Goal: Task Accomplishment & Management: Use online tool/utility

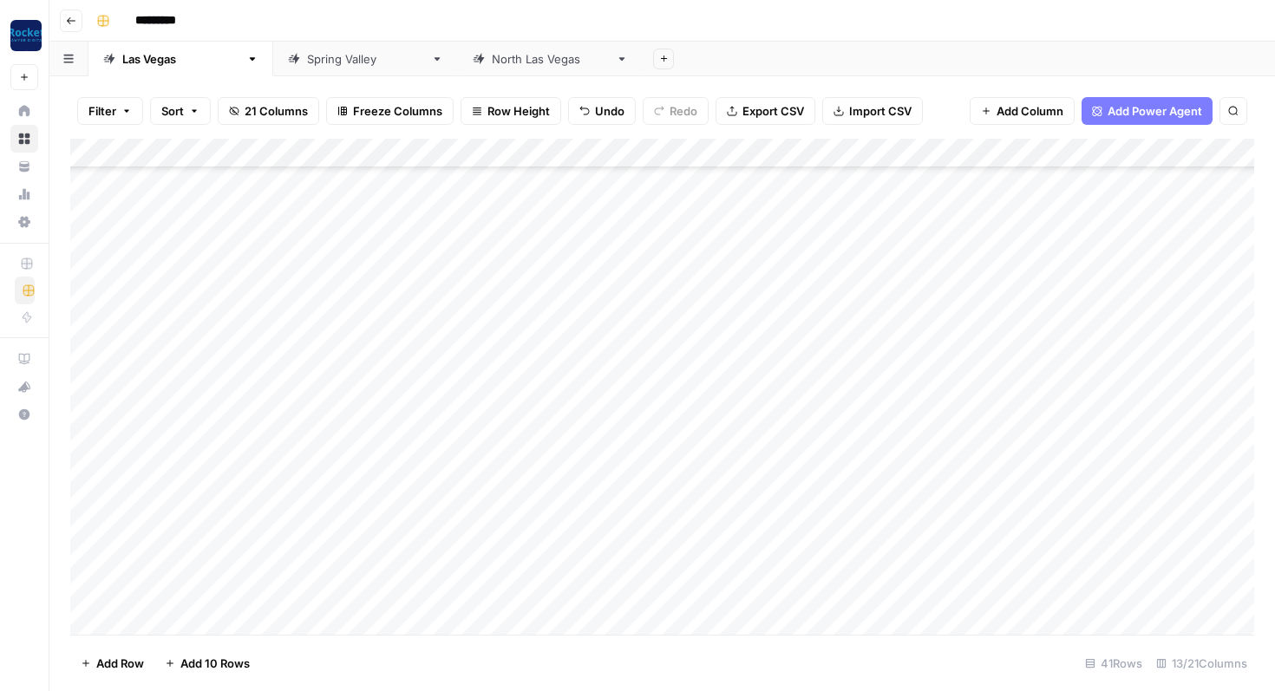
scroll to position [770, 0]
click at [203, 619] on div "Add Column" at bounding box center [662, 387] width 1184 height 496
click at [215, 586] on textarea at bounding box center [269, 592] width 278 height 24
type textarea "**********"
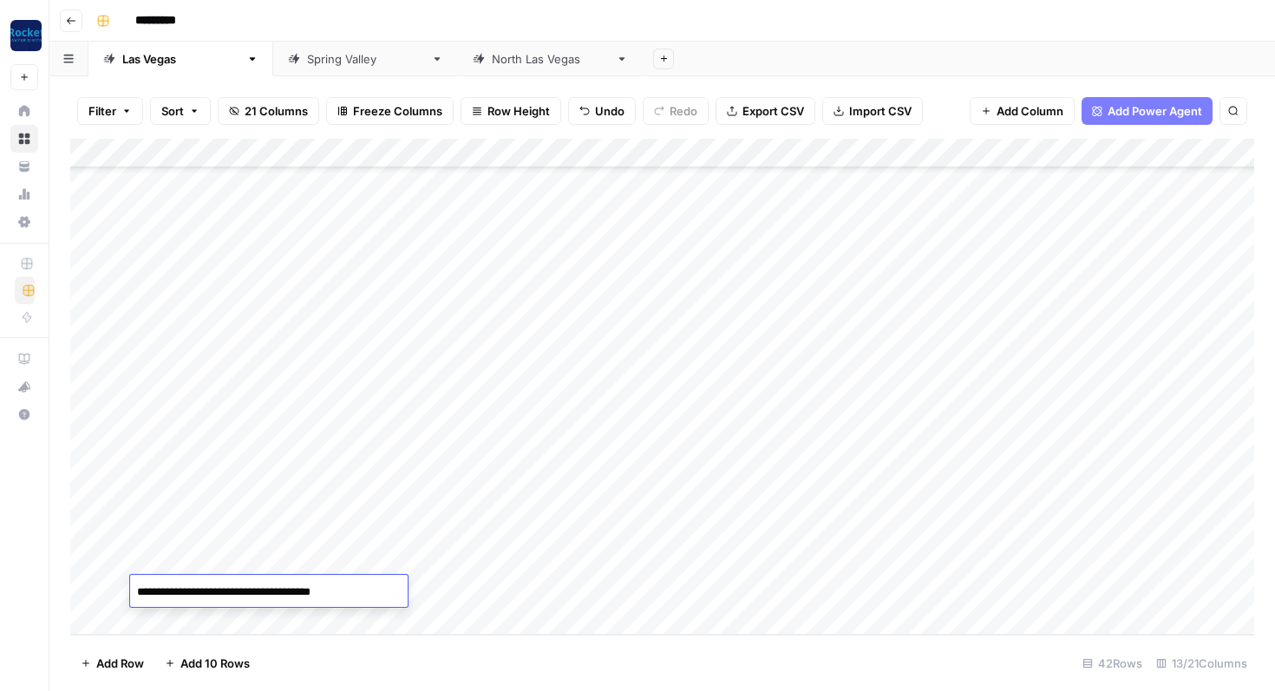
click at [479, 593] on div "Add Column" at bounding box center [662, 387] width 1184 height 496
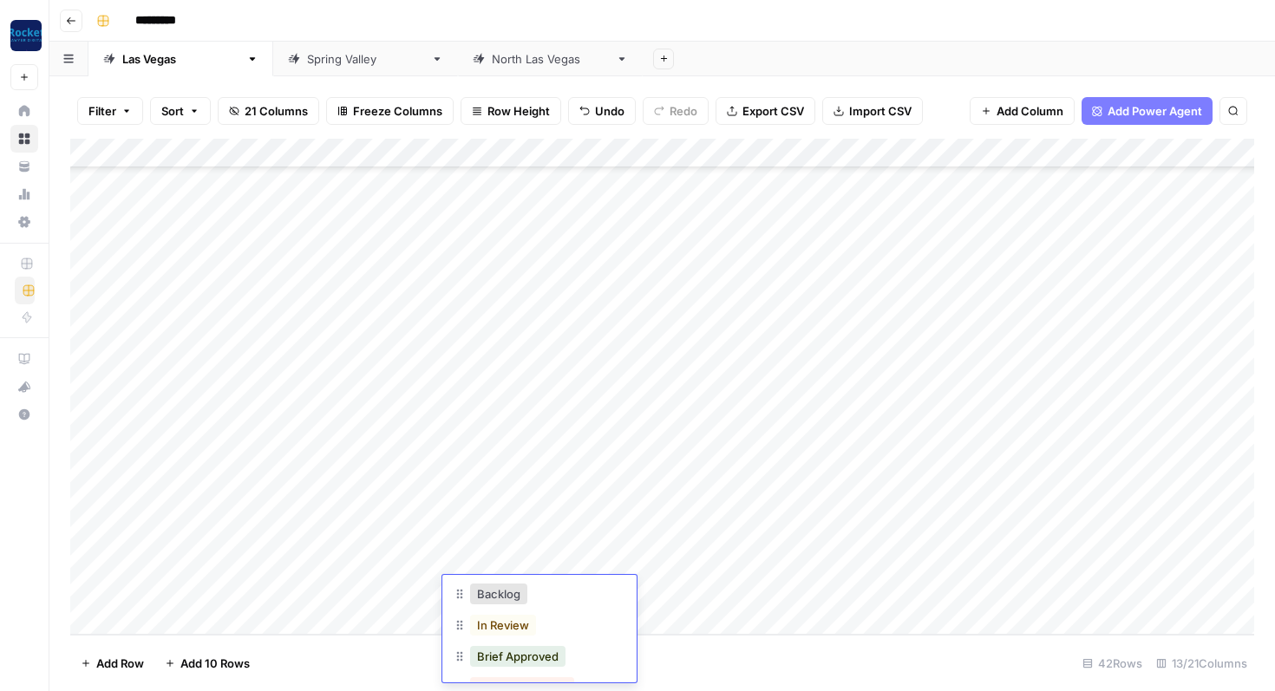
scroll to position [65, 0]
click at [545, 601] on div "Backlog" at bounding box center [539, 594] width 173 height 31
click at [507, 600] on button "Backlog" at bounding box center [498, 593] width 57 height 21
click at [645, 586] on div "Add Column" at bounding box center [662, 387] width 1184 height 496
click at [606, 591] on div "Add Column" at bounding box center [662, 387] width 1184 height 496
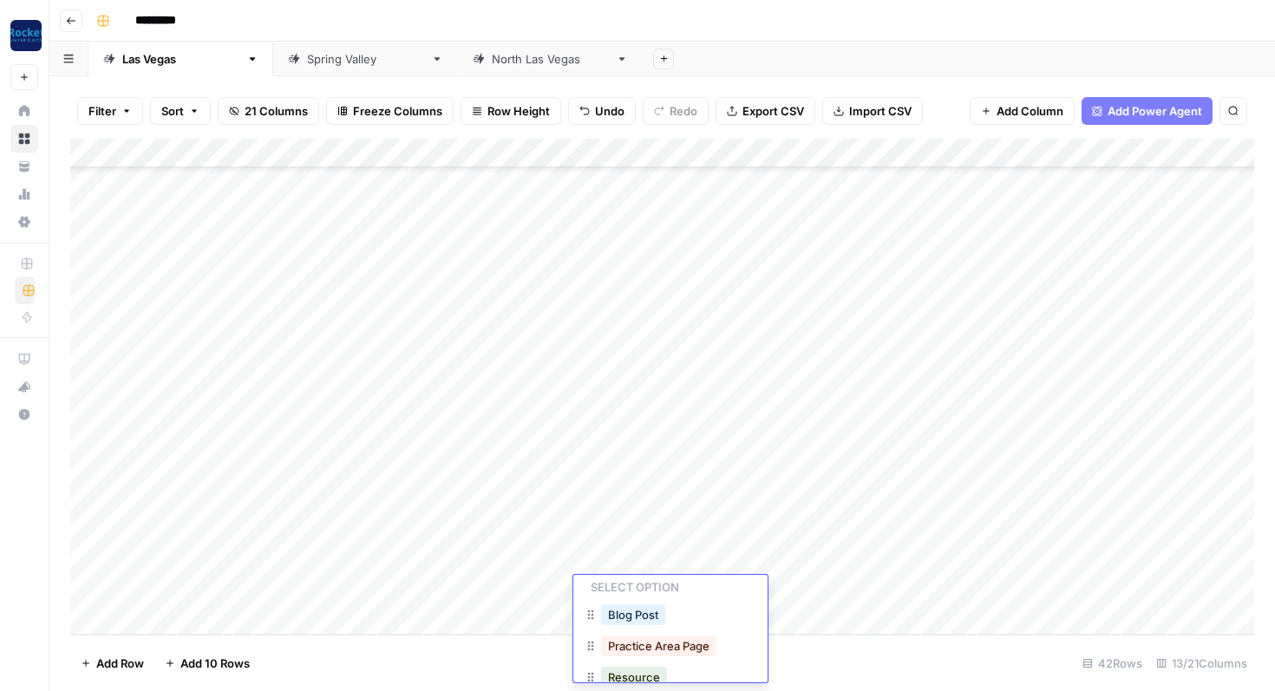
scroll to position [47, 0]
click at [637, 620] on button "Blog Post" at bounding box center [633, 611] width 64 height 21
click at [808, 593] on div "Add Column" at bounding box center [662, 387] width 1184 height 496
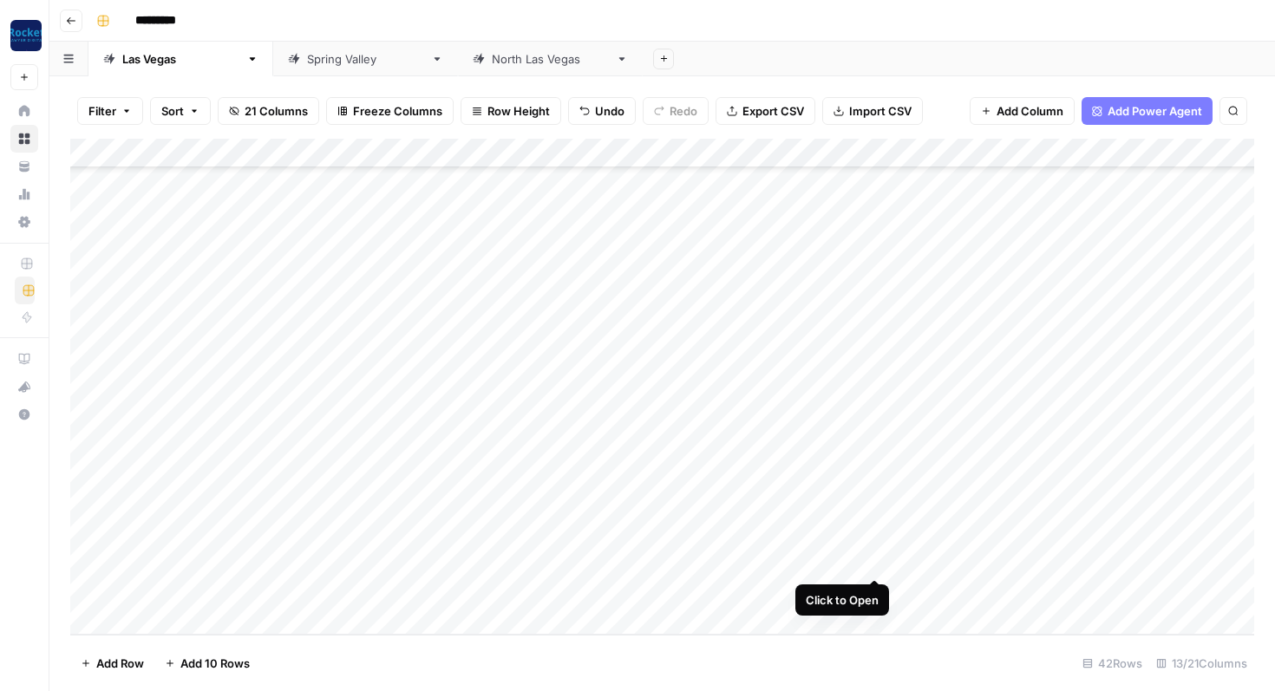
click at [874, 560] on div "Add Column" at bounding box center [662, 387] width 1184 height 496
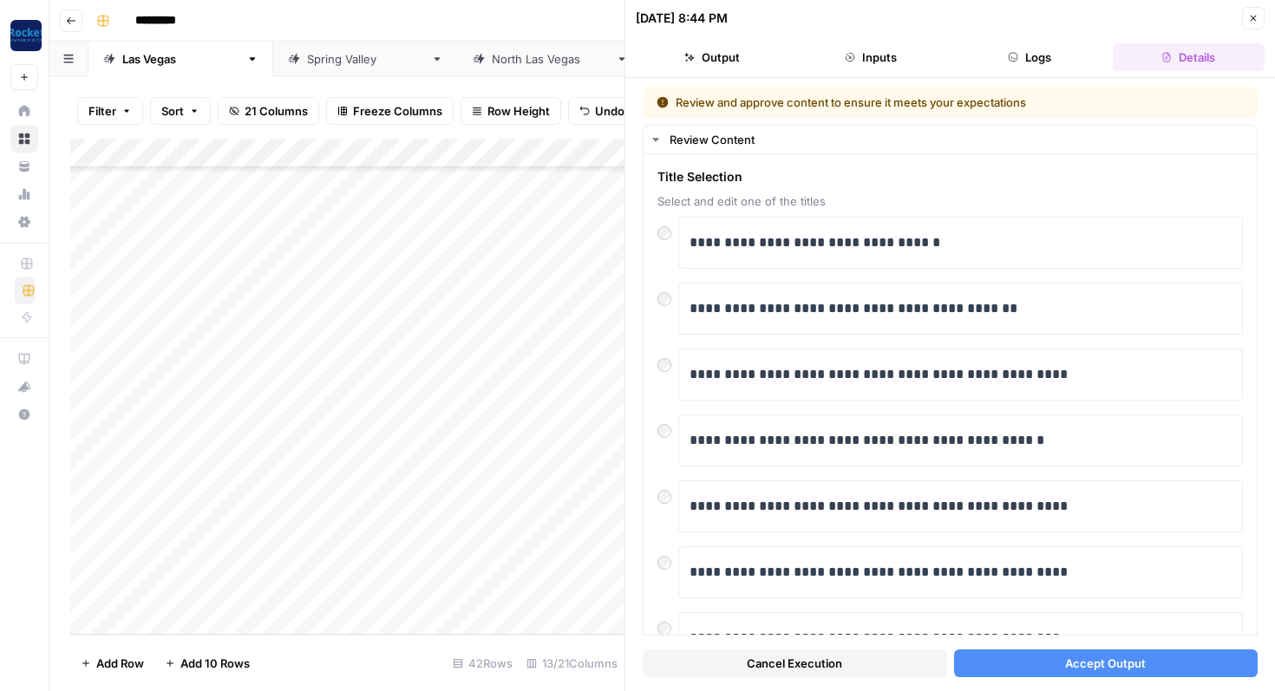
click at [1037, 668] on button "Accept Output" at bounding box center [1106, 664] width 304 height 28
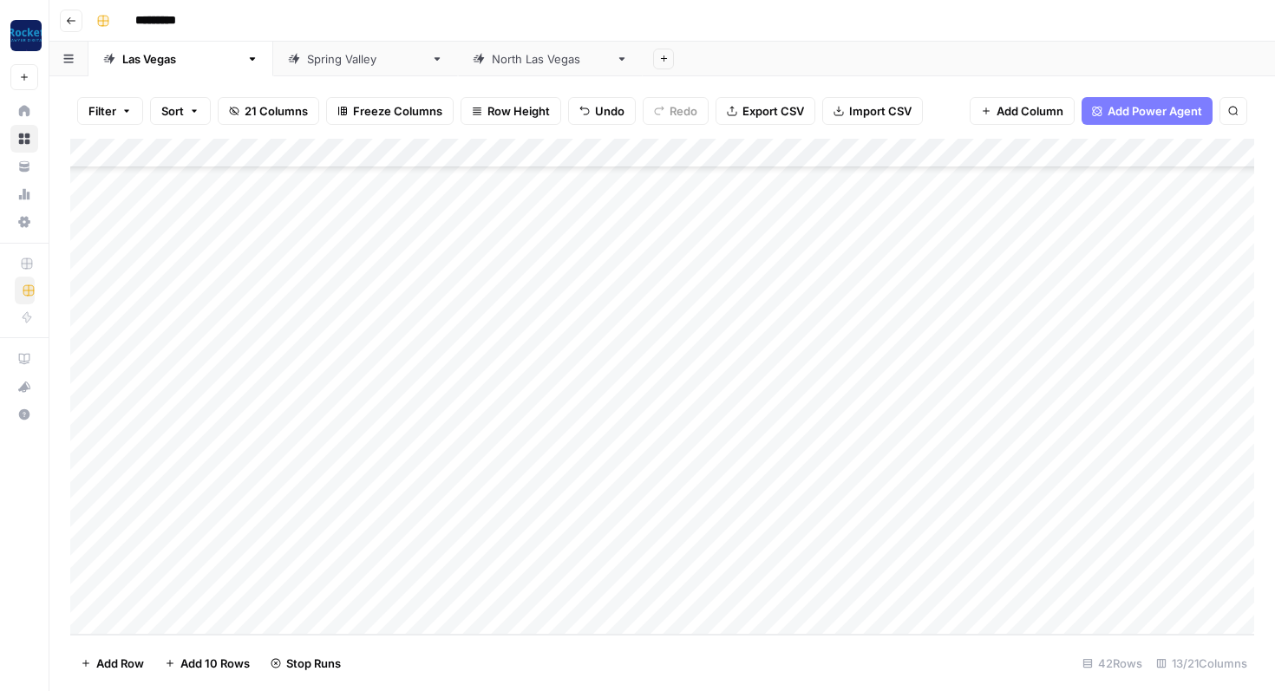
click at [212, 552] on div "Add Column" at bounding box center [662, 387] width 1184 height 496
click at [875, 591] on div "Add Column" at bounding box center [662, 387] width 1184 height 496
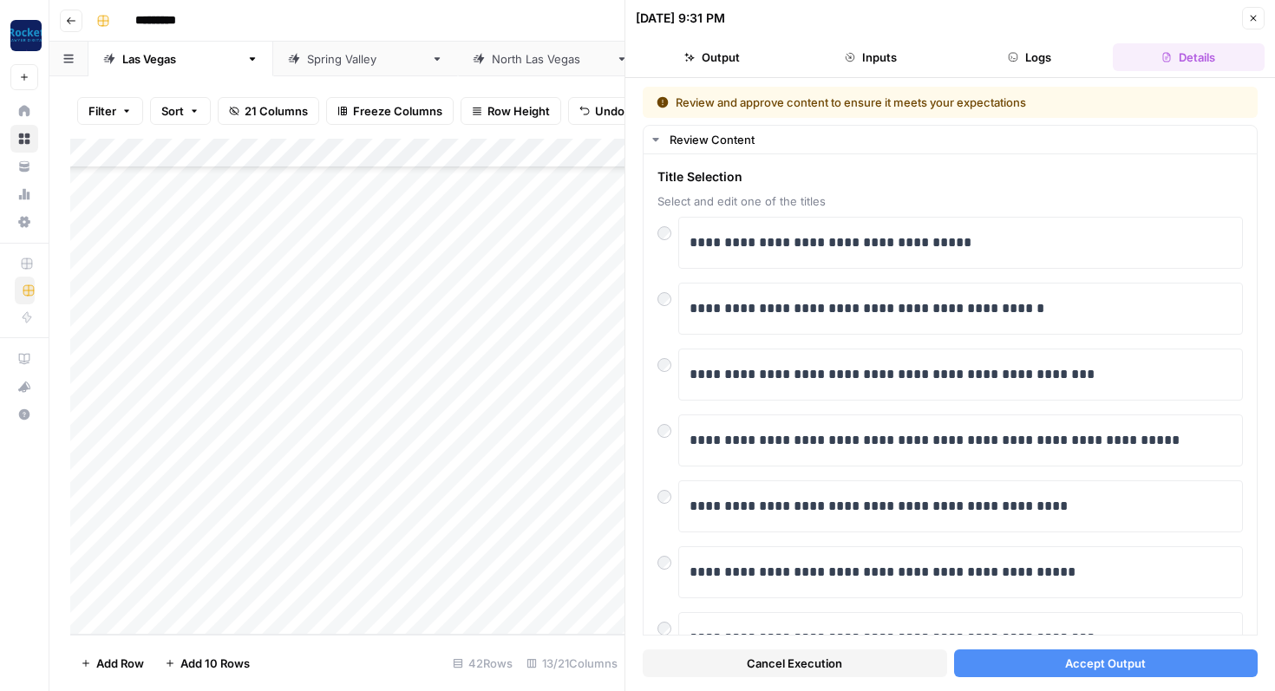
click at [998, 671] on button "Accept Output" at bounding box center [1106, 664] width 304 height 28
